Goal: Check status

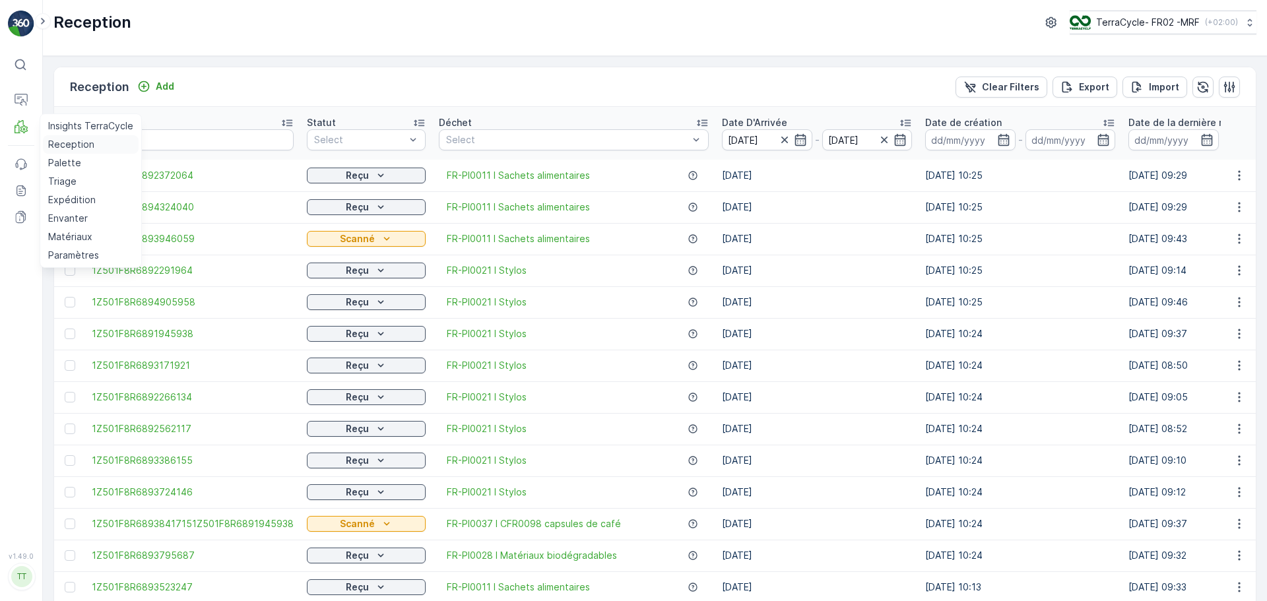
click at [64, 136] on link "Reception" at bounding box center [91, 144] width 96 height 18
click at [780, 137] on icon "button" at bounding box center [783, 140] width 7 height 7
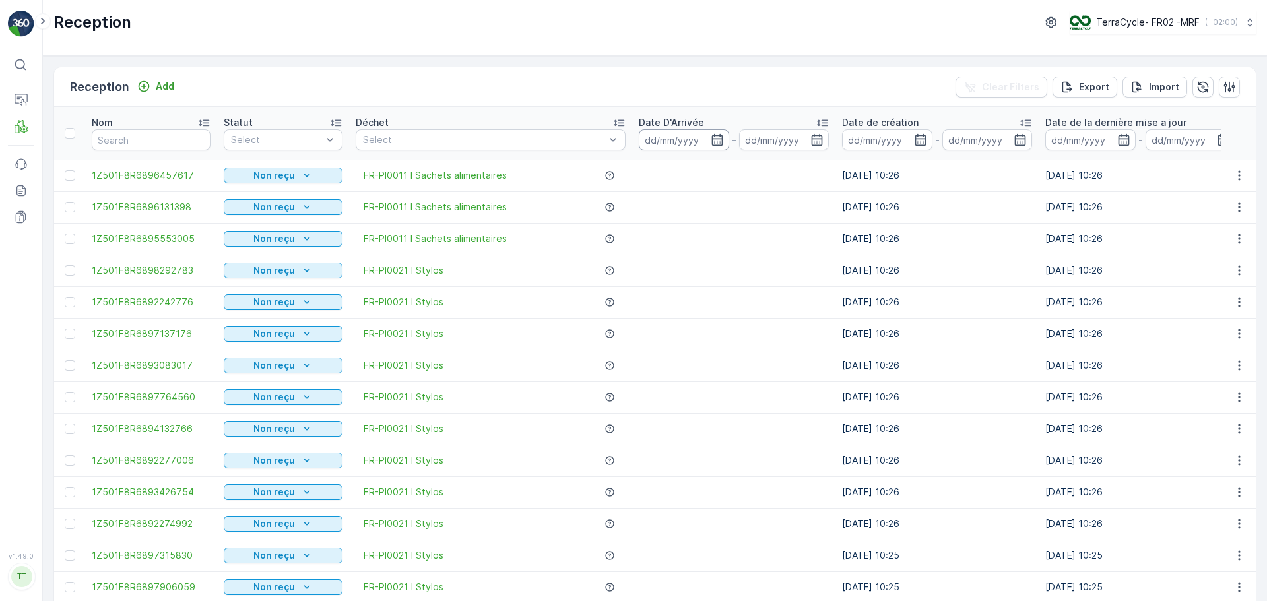
click at [700, 134] on input at bounding box center [684, 139] width 90 height 21
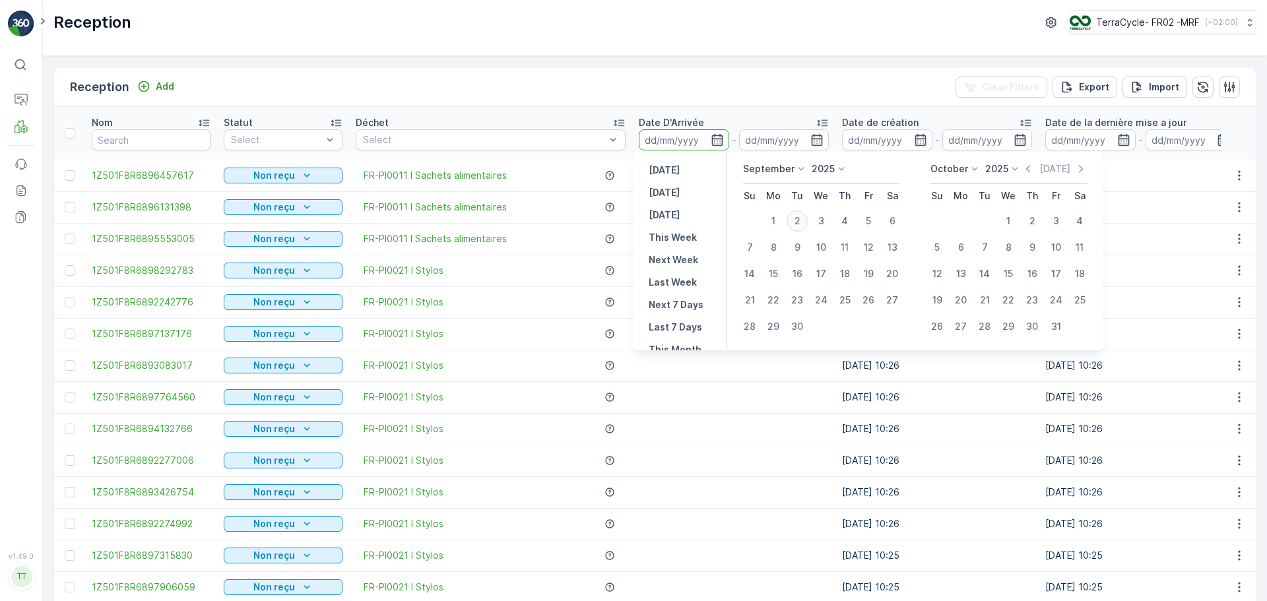
click at [802, 221] on div "2" at bounding box center [796, 220] width 21 height 21
type input "[DATE]"
click at [802, 221] on div "2" at bounding box center [796, 220] width 21 height 21
type input "[DATE]"
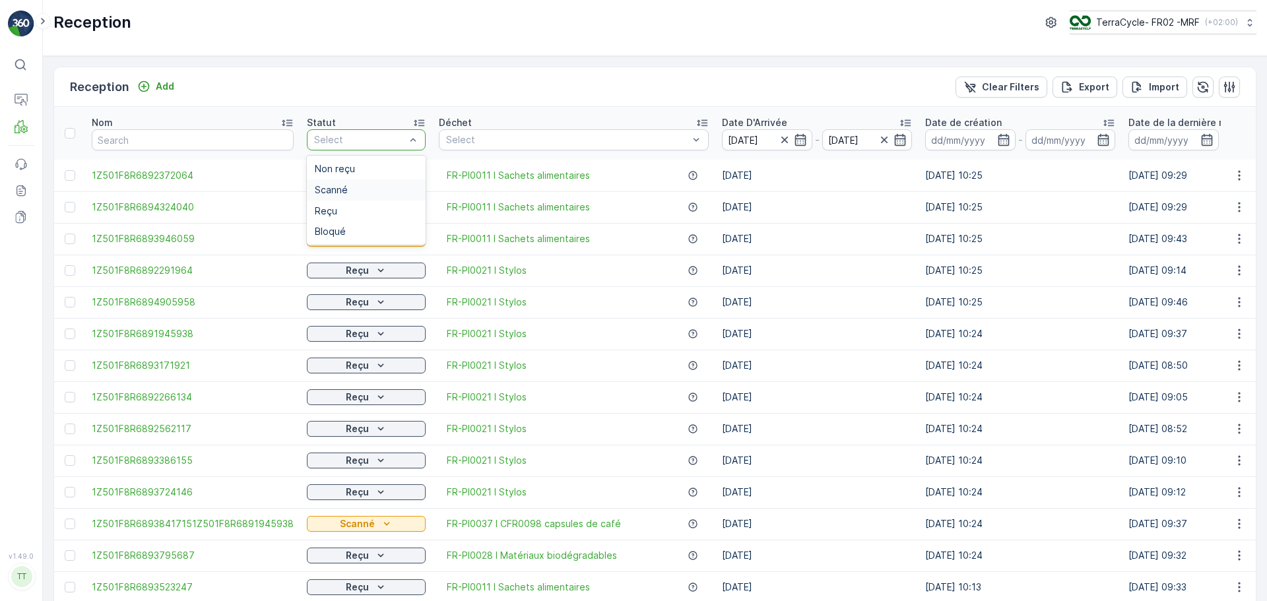
click at [344, 185] on div "Scanné" at bounding box center [366, 190] width 103 height 11
